Goal: Task Accomplishment & Management: Manage account settings

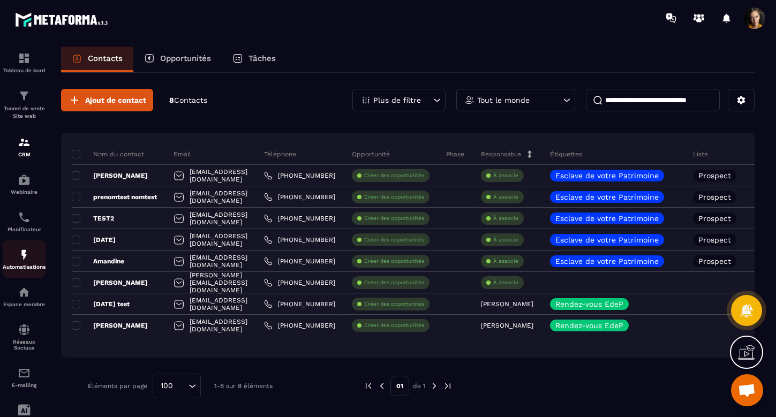
click at [26, 264] on div "Automatisations" at bounding box center [24, 259] width 43 height 21
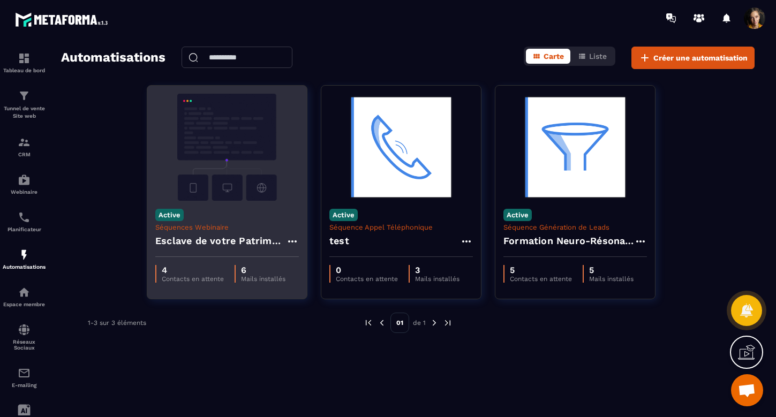
click at [256, 239] on h4 "Esclave de votre Patrimoine - Copy" at bounding box center [220, 241] width 131 height 15
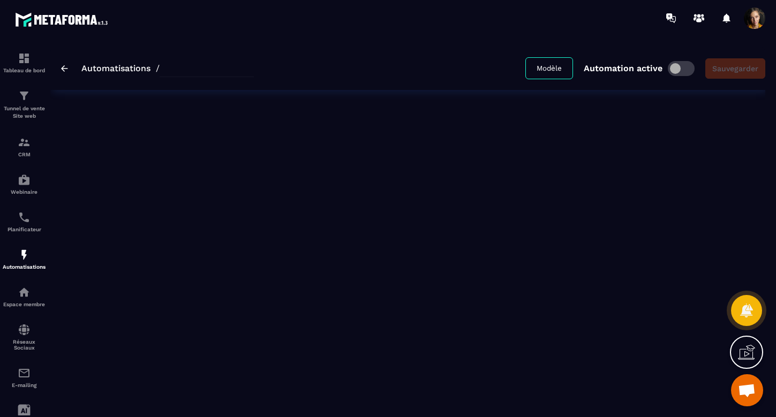
type input "**********"
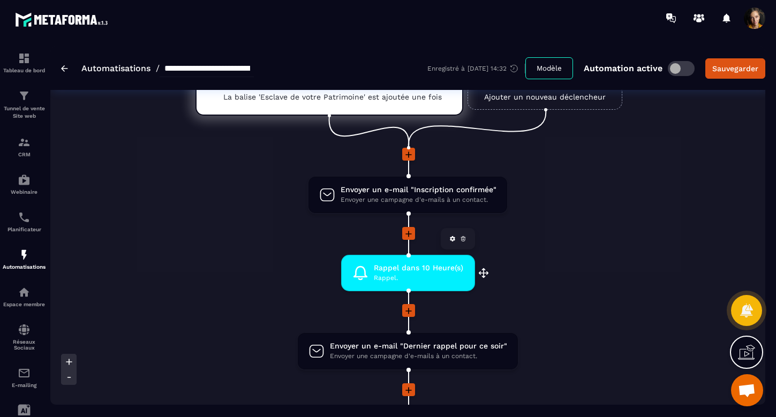
scroll to position [73, 0]
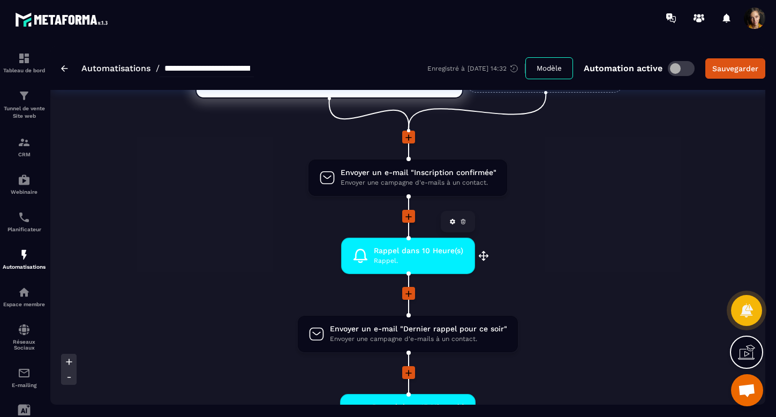
click at [410, 250] on span "Rappel dans 10 Heure(s)" at bounding box center [418, 251] width 89 height 10
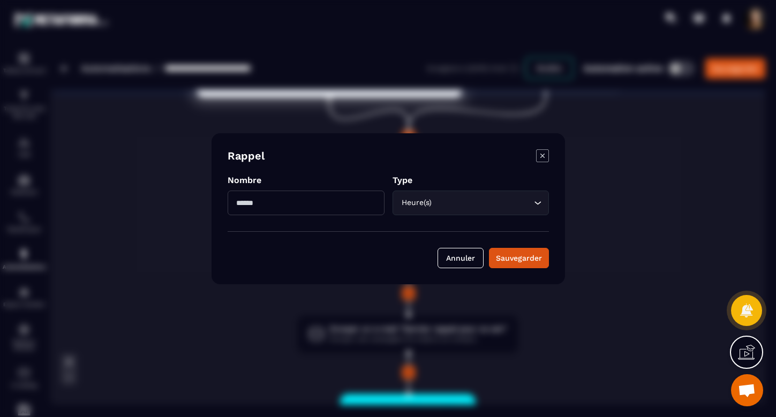
click at [537, 154] on icon "Modal window" at bounding box center [542, 155] width 13 height 13
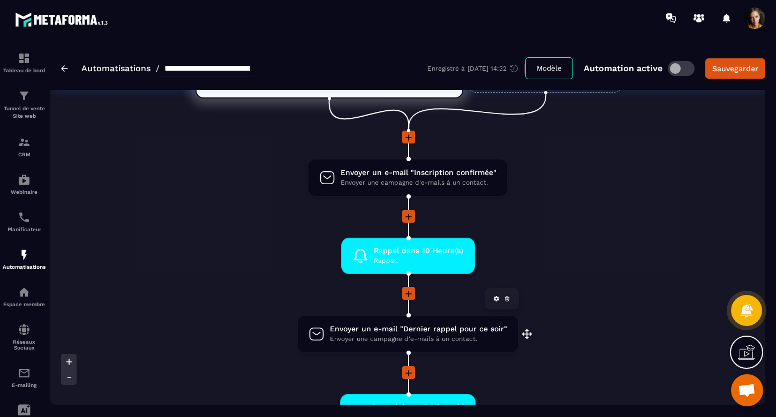
click at [444, 334] on span "Envoyer une campagne d'e-mails à un contact." at bounding box center [418, 339] width 177 height 10
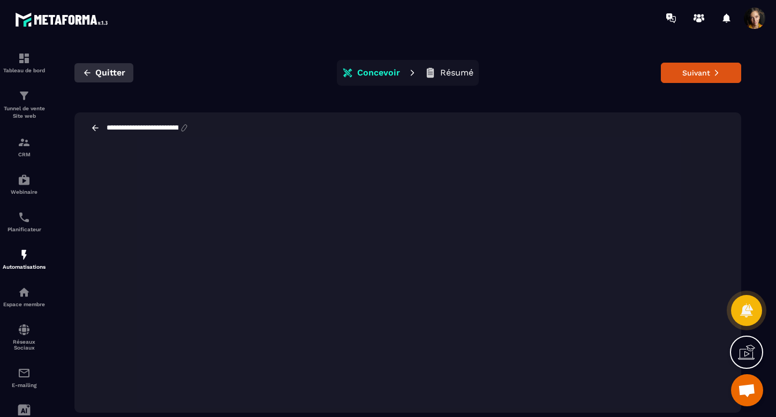
click at [108, 75] on span "Quitter" at bounding box center [110, 72] width 30 height 11
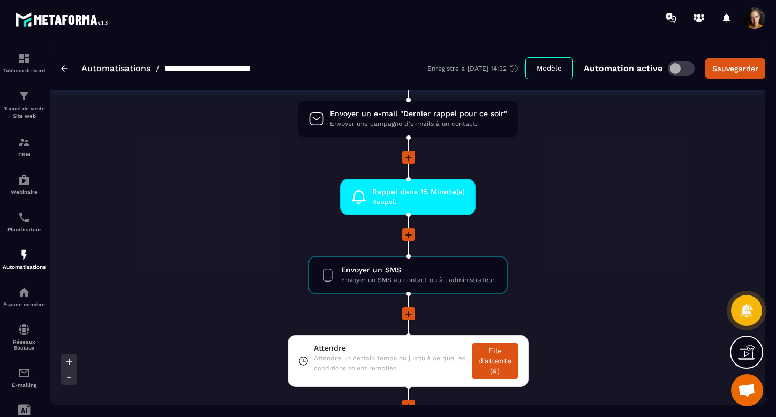
scroll to position [288, 0]
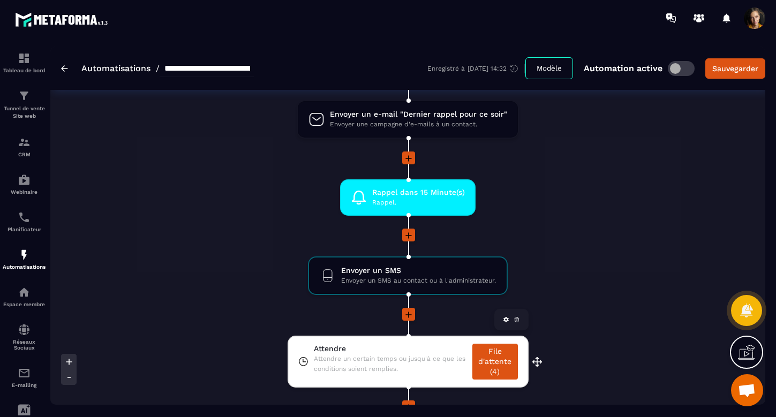
click at [496, 354] on link "File d'attente (4)" at bounding box center [494, 362] width 45 height 36
click at [754, 21] on span at bounding box center [754, 17] width 21 height 21
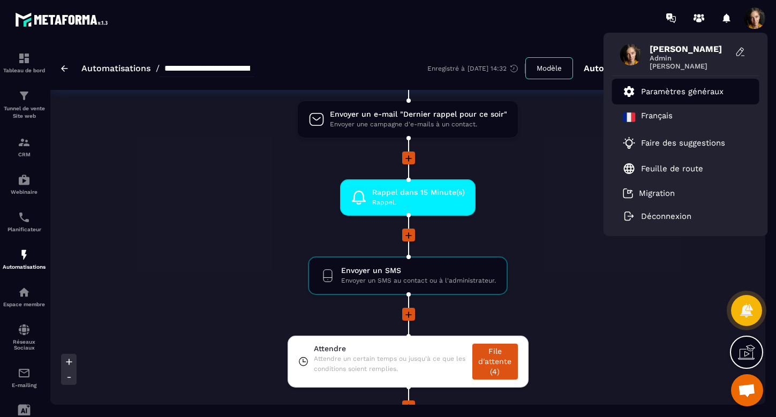
click at [705, 89] on p "Paramètres généraux" at bounding box center [682, 92] width 82 height 10
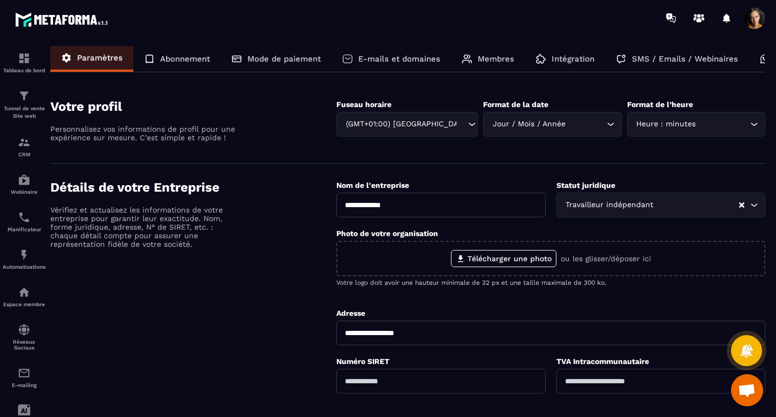
click at [186, 59] on p "Abonnement" at bounding box center [185, 59] width 50 height 10
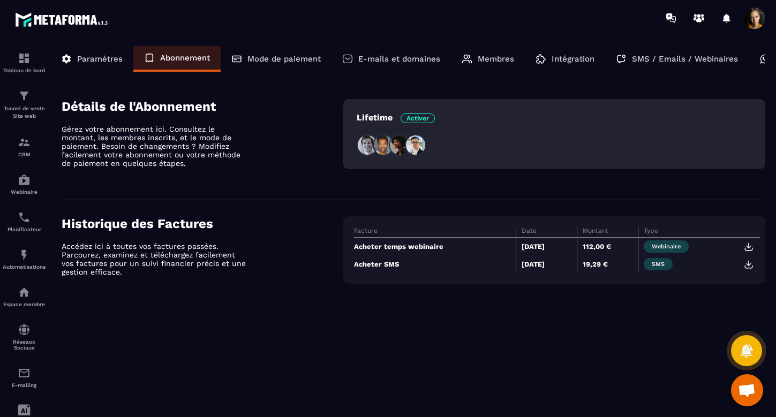
click at [273, 59] on p "Mode de paiement" at bounding box center [283, 59] width 73 height 10
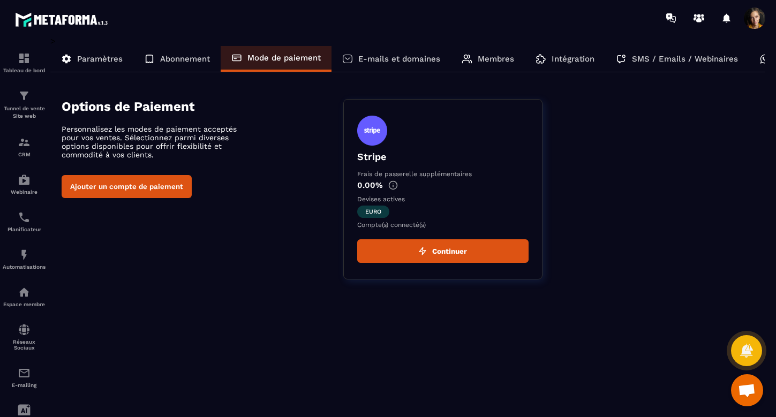
click at [386, 55] on p "E-mails et domaines" at bounding box center [399, 59] width 82 height 10
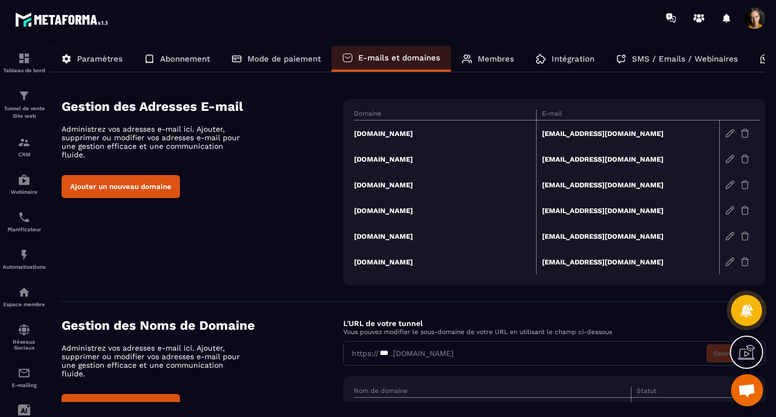
click at [492, 64] on div "Membres" at bounding box center [488, 59] width 74 height 26
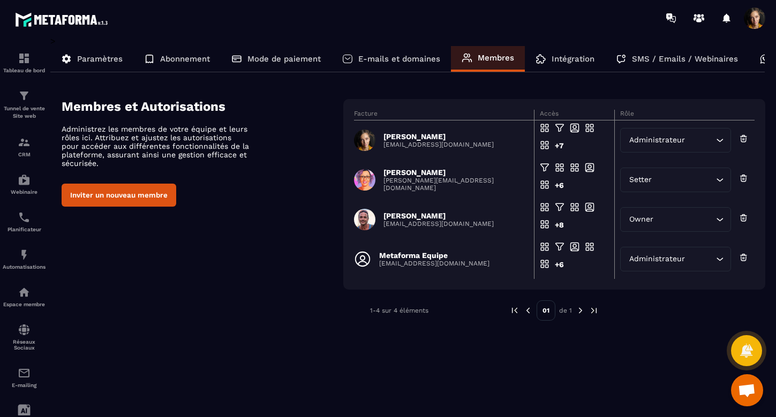
click at [570, 58] on p "Intégration" at bounding box center [573, 59] width 43 height 10
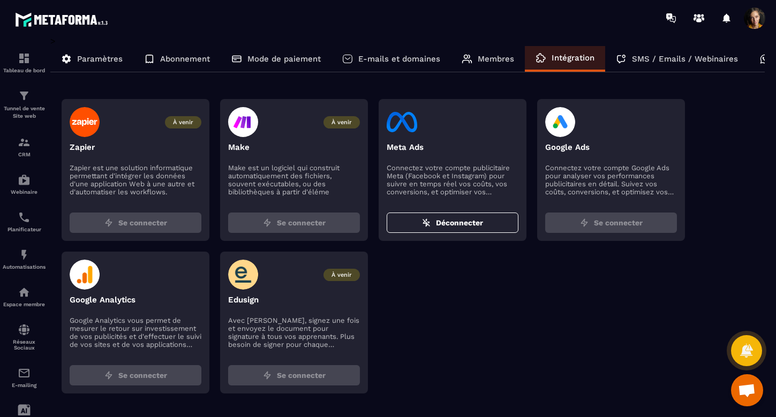
click at [636, 54] on p "SMS / Emails / Webinaires" at bounding box center [685, 59] width 106 height 10
